Goal: Transaction & Acquisition: Purchase product/service

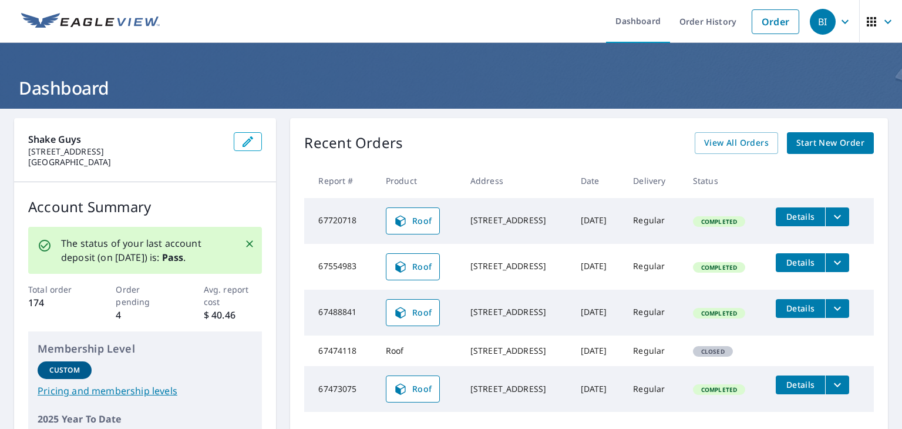
click at [816, 141] on span "Start New Order" at bounding box center [830, 143] width 68 height 15
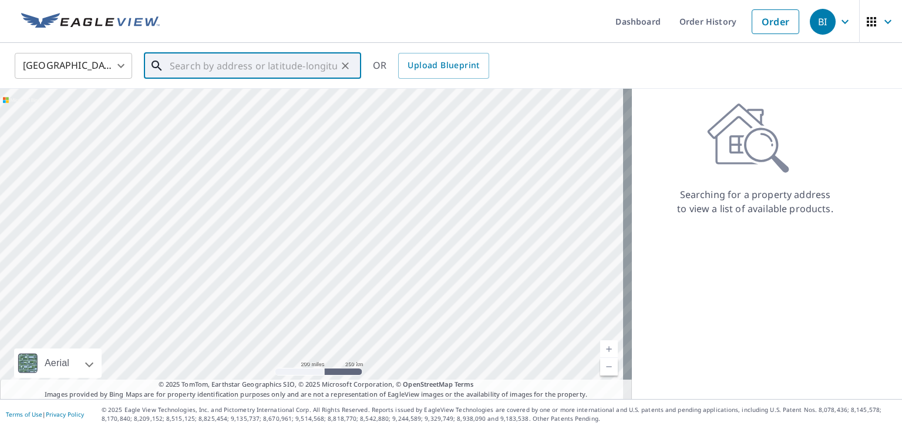
click at [265, 64] on input "text" at bounding box center [253, 65] width 167 height 33
paste input "[STREET_ADDRESS]"
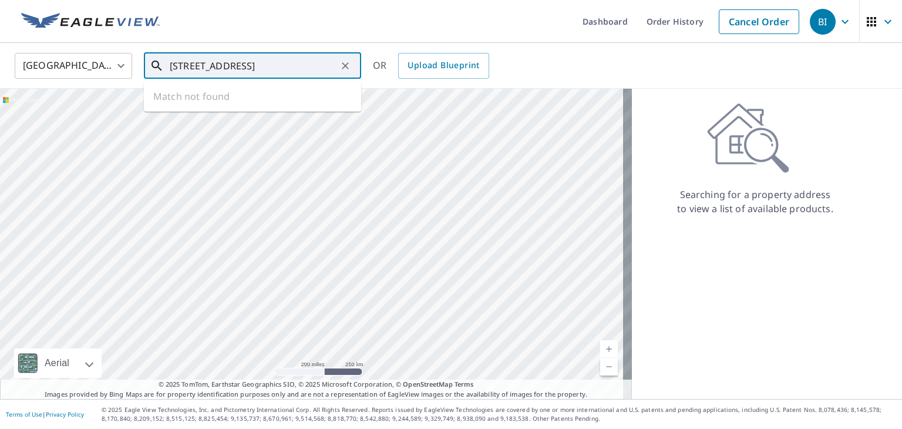
scroll to position [0, 29]
click at [219, 109] on p "Huntley, IL 60142" at bounding box center [259, 113] width 184 height 12
type input "[STREET_ADDRESS][PERSON_NAME]"
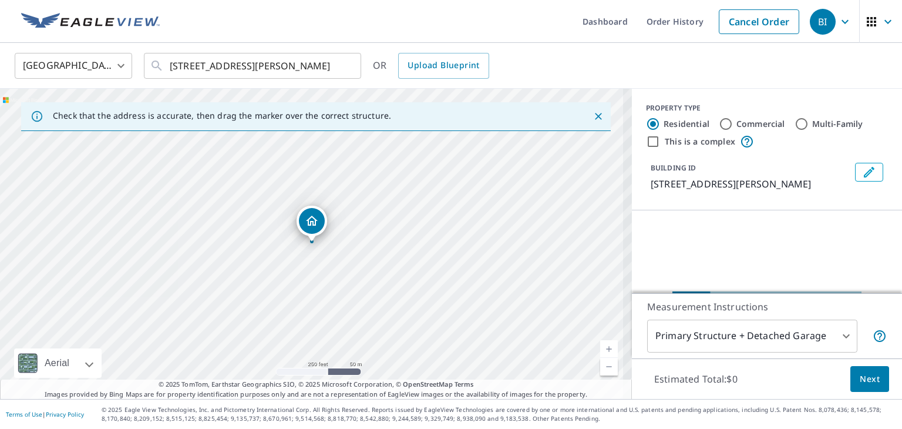
scroll to position [0, 0]
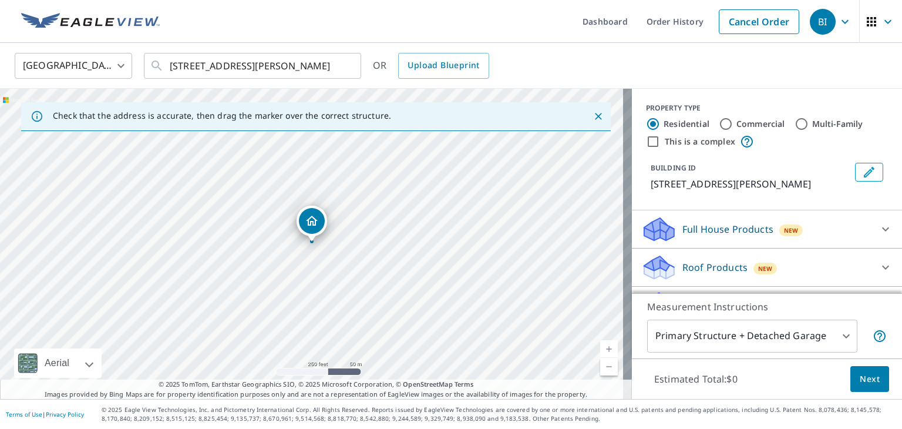
click at [723, 266] on p "Roof Products" at bounding box center [714, 267] width 65 height 14
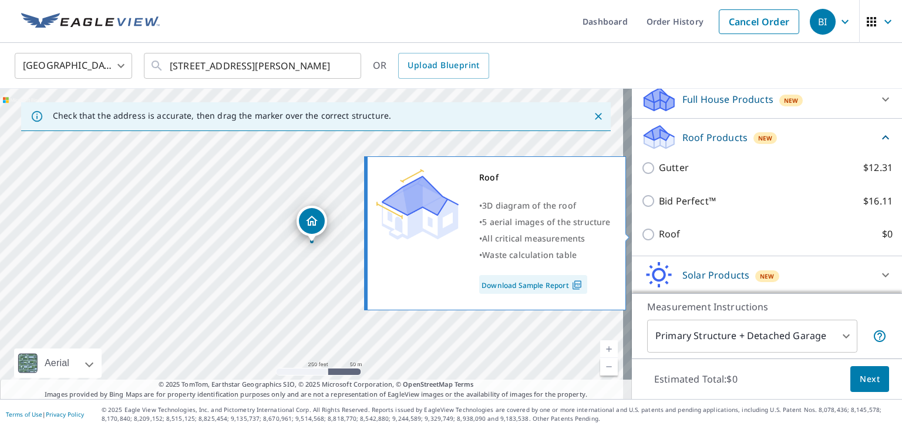
click at [822, 239] on label "Roof $0" at bounding box center [776, 234] width 234 height 15
click at [659, 239] on input "Roof $0" at bounding box center [650, 234] width 18 height 14
checkbox input "true"
type input "3"
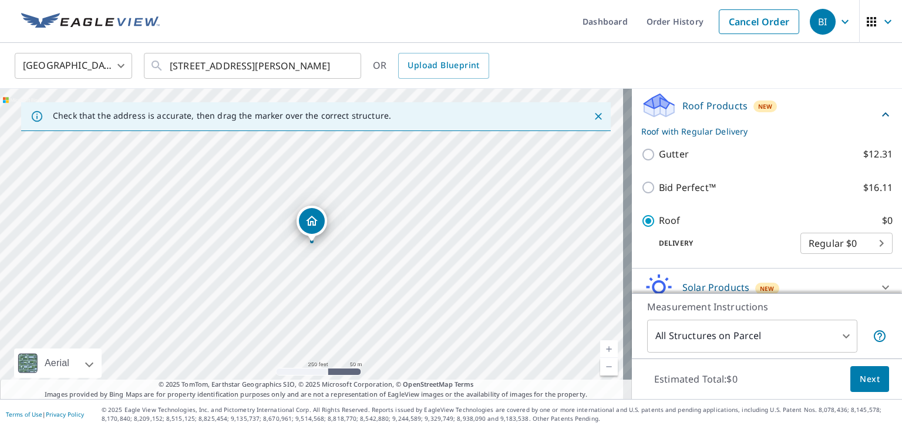
scroll to position [99, 0]
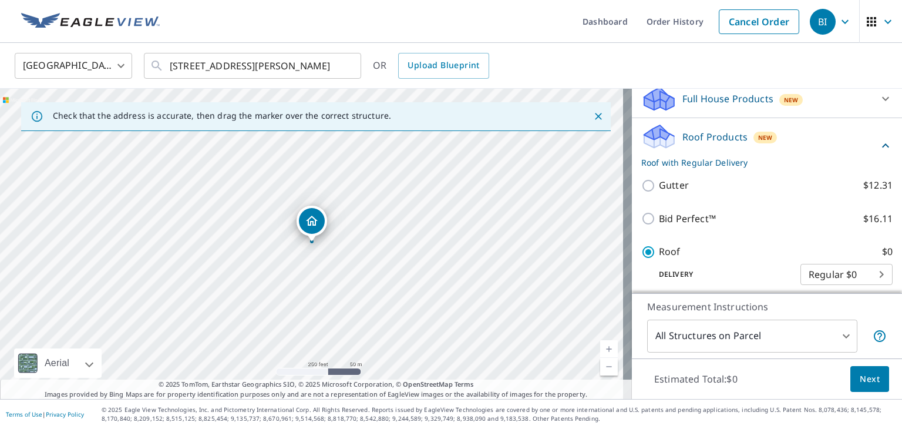
click at [869, 375] on span "Next" at bounding box center [870, 379] width 20 height 15
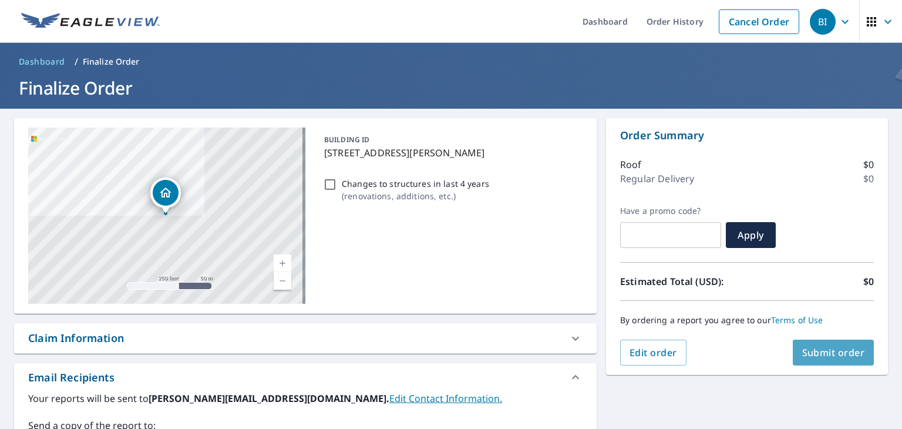
click at [798, 344] on button "Submit order" at bounding box center [834, 352] width 82 height 26
checkbox input "true"
